Goal: Transaction & Acquisition: Subscribe to service/newsletter

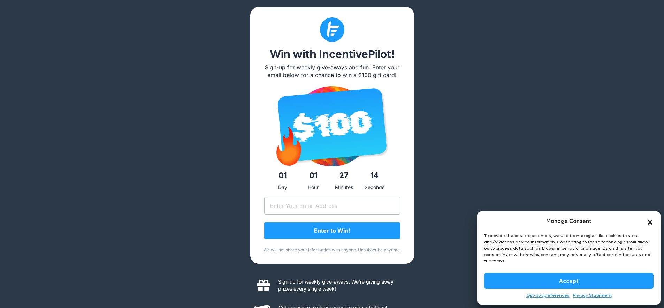
click at [564, 279] on button "Accept" at bounding box center [568, 281] width 169 height 16
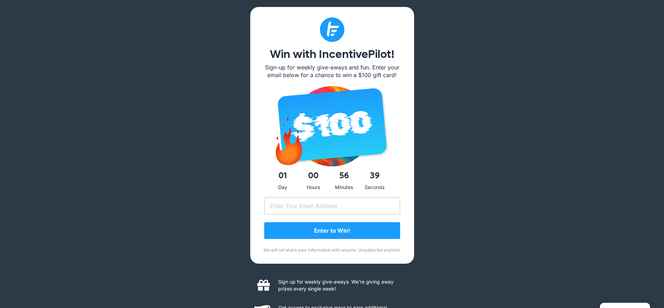
click at [481, 94] on div "Win with IncentivePilot! Sign-up for weekly give-aways and fun. Enter your emai…" at bounding box center [332, 179] width 664 height 358
click at [523, 96] on div "Win with IncentivePilot! Sign-up for weekly give-aways and fun. Enter your emai…" at bounding box center [332, 179] width 664 height 358
click at [548, 105] on div "Win with IncentivePilot! Sign-up for weekly give-aways and fun. Enter your emai…" at bounding box center [332, 179] width 664 height 358
click at [137, 89] on div "Win with IncentivePilot! Sign-up for weekly give-aways and fun. Enter your emai…" at bounding box center [332, 179] width 664 height 358
click at [152, 113] on div "Win with IncentivePilot! Sign-up for weekly give-aways and fun. Enter your emai…" at bounding box center [332, 179] width 664 height 358
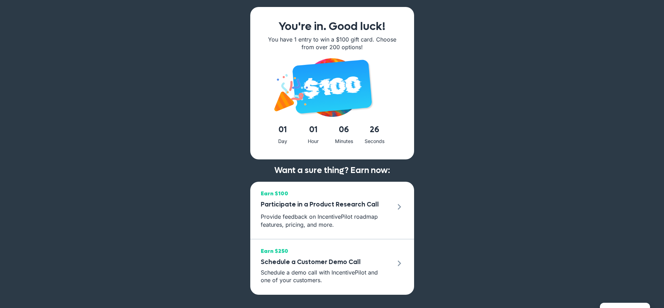
click at [601, 82] on div "You're in. Good luck! You have 1 entry to win a $100 gift card. Choose from ove…" at bounding box center [332, 154] width 664 height 308
click at [168, 117] on div "You're in. Good luck! You have 1 entry to win a $100 gift card. Choose from ove…" at bounding box center [332, 154] width 664 height 308
click at [138, 164] on div "You're in. Good luck! You have 1 entry to win a $100 gift card. Choose from ove…" at bounding box center [332, 154] width 664 height 308
click at [511, 91] on div "You're in. Good luck! You have 1 entry to win a $100 gift card. Choose from ove…" at bounding box center [332, 154] width 664 height 308
click at [553, 70] on div "You're in. Good luck! You have 1 entry to win a $100 gift card. Choose from ove…" at bounding box center [332, 154] width 664 height 308
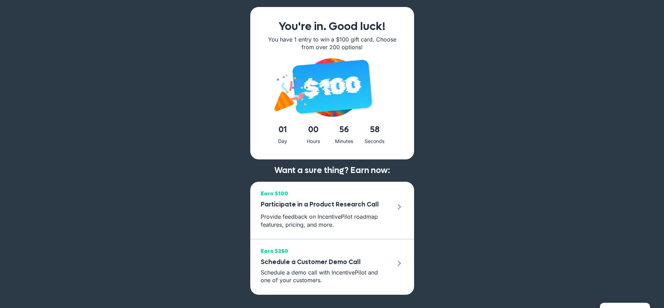
click at [557, 95] on div "You're in. Good luck! You have 1 entry to win a $100 gift card. Choose from ove…" at bounding box center [332, 154] width 664 height 308
click at [496, 101] on div "You're in. Good luck! You have 1 entry to win a $100 gift card. Choose from ove…" at bounding box center [332, 154] width 664 height 308
click at [500, 151] on div "You're in. Good luck! You have 1 entry to win a $100 gift card. Choose from ove…" at bounding box center [332, 154] width 664 height 308
click at [529, 121] on div "You're in. Good luck! You have 1 entry to win a $100 gift card. Choose from ove…" at bounding box center [332, 154] width 664 height 308
click at [553, 131] on div "You're in. Good luck! You have 1 entry to win a $100 gift card. Choose from ove…" at bounding box center [332, 154] width 664 height 308
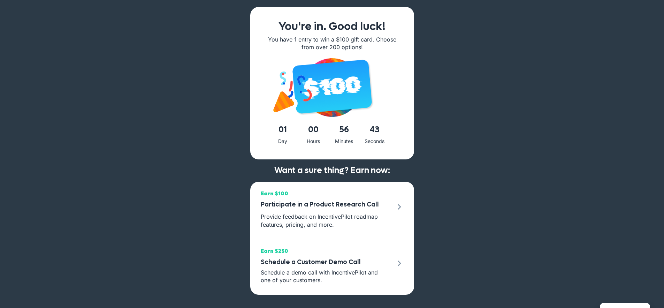
click at [505, 92] on div "You're in. Good luck! You have 1 entry to win a $100 gift card. Choose from ove…" at bounding box center [332, 154] width 664 height 308
click at [552, 84] on div "You're in. Good luck! You have 1 entry to win a $100 gift card. Choose from ove…" at bounding box center [332, 154] width 664 height 308
